Goal: Task Accomplishment & Management: Manage account settings

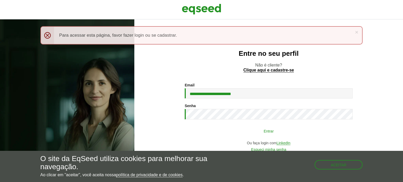
click at [264, 132] on button "Entrar" at bounding box center [268, 131] width 136 height 10
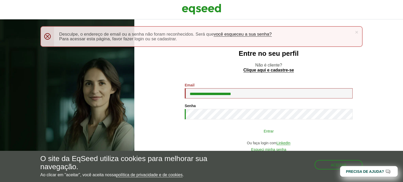
click at [271, 132] on button "Entrar" at bounding box center [268, 131] width 136 height 10
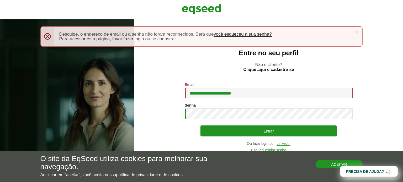
click at [325, 165] on button "Aceitar" at bounding box center [338, 164] width 47 height 8
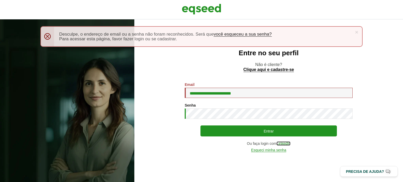
click at [281, 144] on link "LinkedIn" at bounding box center [283, 144] width 14 height 4
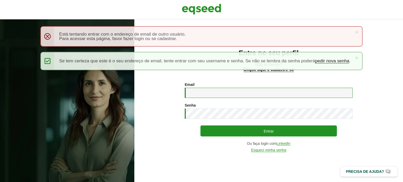
click at [203, 91] on input "Email *" at bounding box center [269, 93] width 168 height 10
type input "**********"
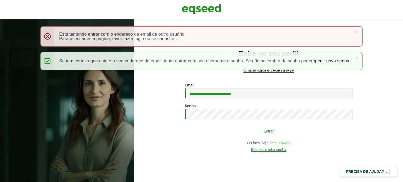
click at [254, 134] on button "Entrar" at bounding box center [268, 131] width 136 height 10
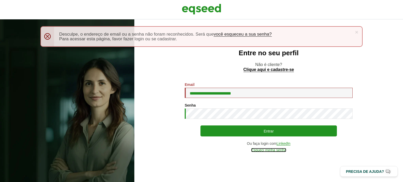
click at [274, 151] on link "Esqueci minha senha" at bounding box center [268, 150] width 35 height 4
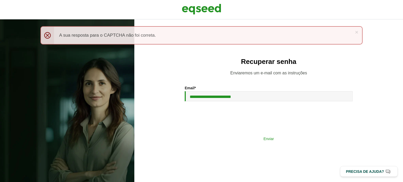
click at [249, 141] on button "Enviar" at bounding box center [268, 139] width 136 height 10
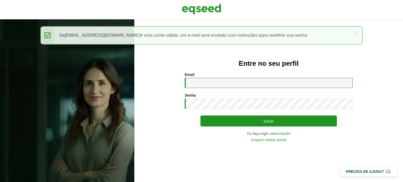
click at [208, 83] on input "Email *" at bounding box center [269, 83] width 168 height 10
click at [211, 82] on input "Email *" at bounding box center [269, 83] width 168 height 10
click at [201, 83] on input "Email *" at bounding box center [269, 83] width 168 height 10
click at [192, 84] on input "Email *" at bounding box center [269, 83] width 168 height 10
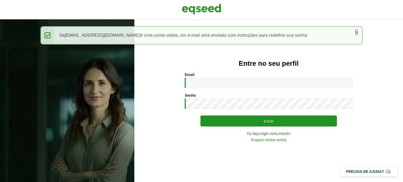
click at [357, 31] on link "×" at bounding box center [356, 32] width 3 height 6
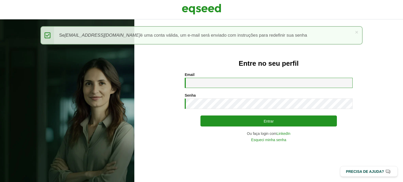
click at [263, 79] on input "Email *" at bounding box center [269, 83] width 168 height 10
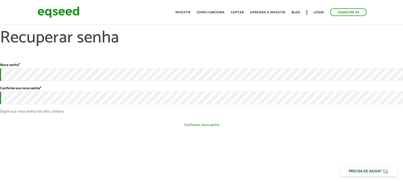
click at [218, 126] on button "Confirmar nova senha" at bounding box center [201, 125] width 403 height 10
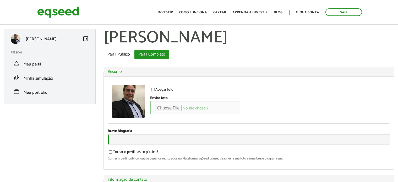
type input "**********"
type input "*********"
type input "*"
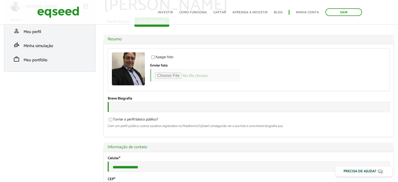
scroll to position [52, 0]
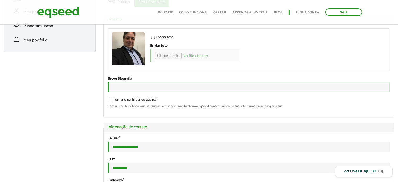
click at [133, 86] on input "Breve Biografia" at bounding box center [249, 87] width 282 height 10
paste input "**********"
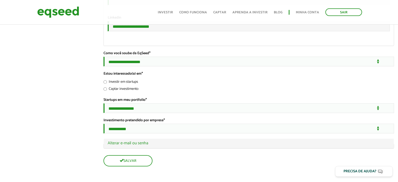
scroll to position [1061, 0]
type input "**********"
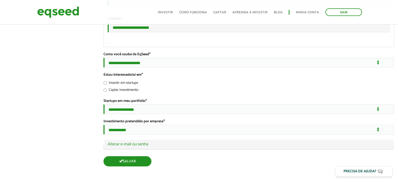
click at [143, 160] on button "Salvar" at bounding box center [128, 161] width 48 height 10
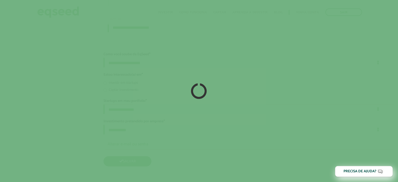
scroll to position [1060, 0]
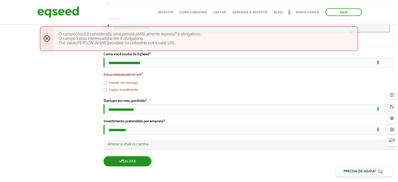
scroll to position [1060, 0]
click at [135, 160] on button "Salvar" at bounding box center [128, 161] width 48 height 10
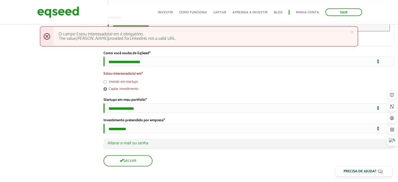
scroll to position [1061, 0]
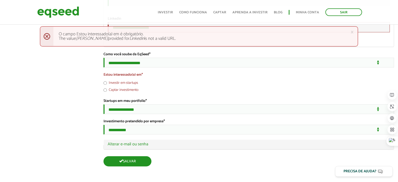
click at [130, 163] on button "Salvar" at bounding box center [128, 161] width 48 height 10
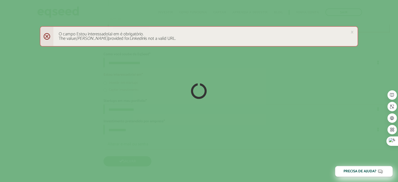
scroll to position [1060, 0]
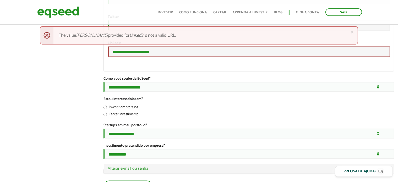
scroll to position [970, 0]
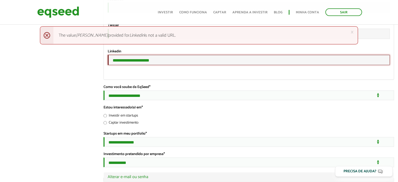
drag, startPoint x: 160, startPoint y: 109, endPoint x: 102, endPoint y: 104, distance: 58.1
paste input "**********"
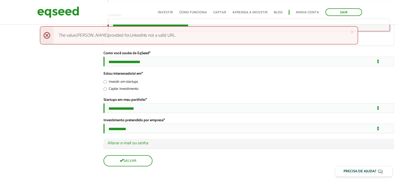
scroll to position [1061, 0]
type input "**********"
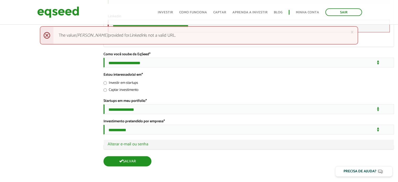
click at [125, 161] on button "Salvar" at bounding box center [128, 161] width 48 height 10
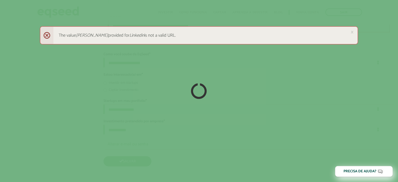
scroll to position [1060, 0]
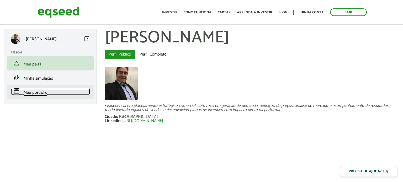
click at [45, 92] on span "Meu portfólio" at bounding box center [36, 92] width 24 height 7
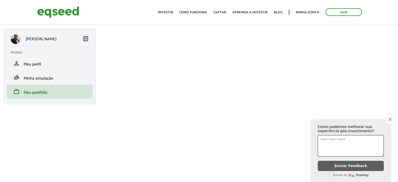
click at [389, 118] on icon "Close survey" at bounding box center [390, 119] width 3 height 3
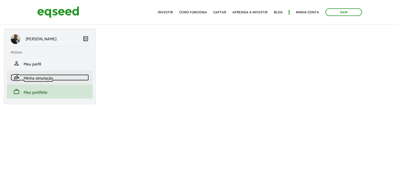
click at [44, 78] on span "Minha simulação" at bounding box center [39, 78] width 30 height 7
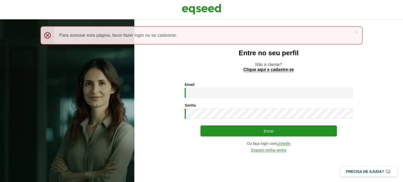
type input "**********"
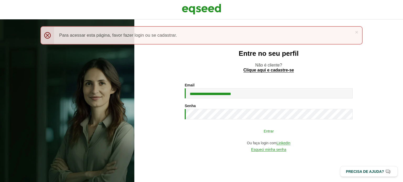
click at [250, 133] on button "Entrar" at bounding box center [268, 131] width 136 height 10
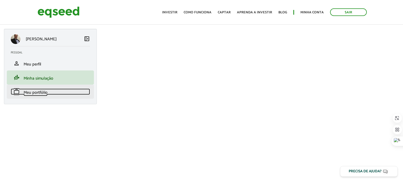
click at [35, 93] on span "Meu portfólio" at bounding box center [36, 92] width 24 height 7
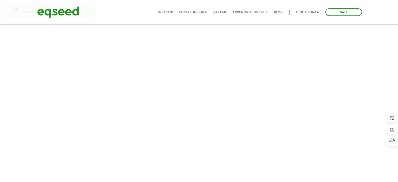
scroll to position [26, 0]
